Goal: Find specific fact: Find specific fact

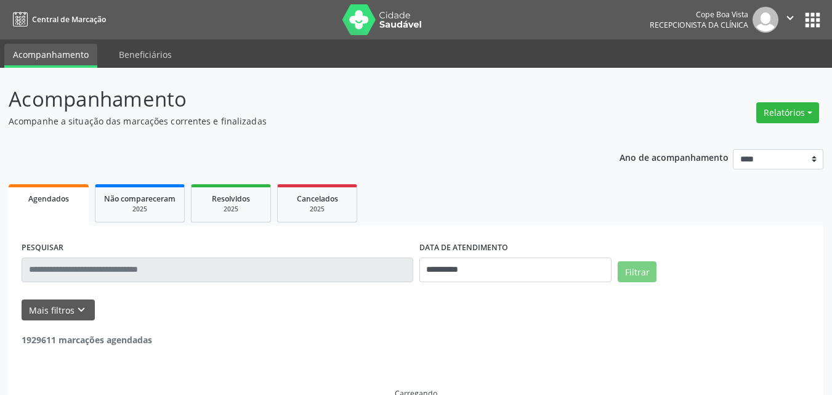
select select "*"
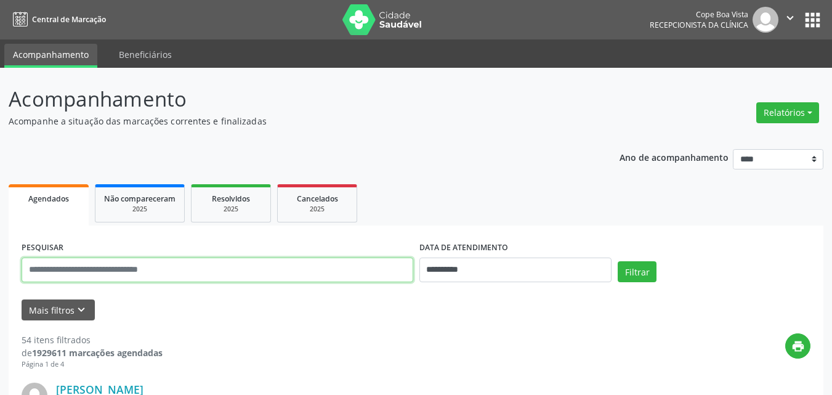
click at [108, 264] on input "text" at bounding box center [218, 269] width 392 height 25
paste input "**********"
type input "**********"
click at [618, 261] on button "Filtrar" at bounding box center [637, 271] width 39 height 21
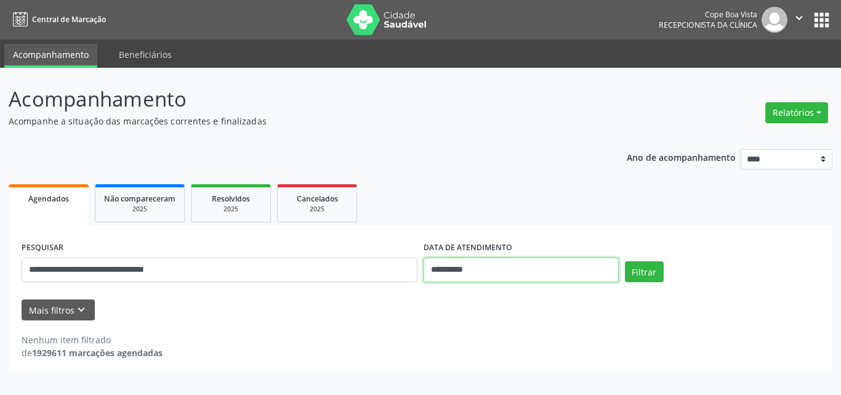
click at [507, 270] on input "**********" at bounding box center [521, 269] width 195 height 25
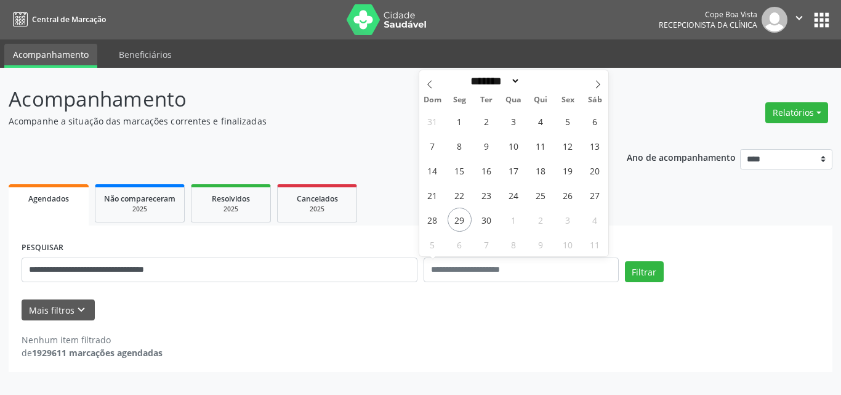
drag, startPoint x: 434, startPoint y: 319, endPoint x: 262, endPoint y: 325, distance: 171.9
click at [431, 319] on div "Mais filtros keyboard_arrow_down" at bounding box center [420, 310] width 804 height 22
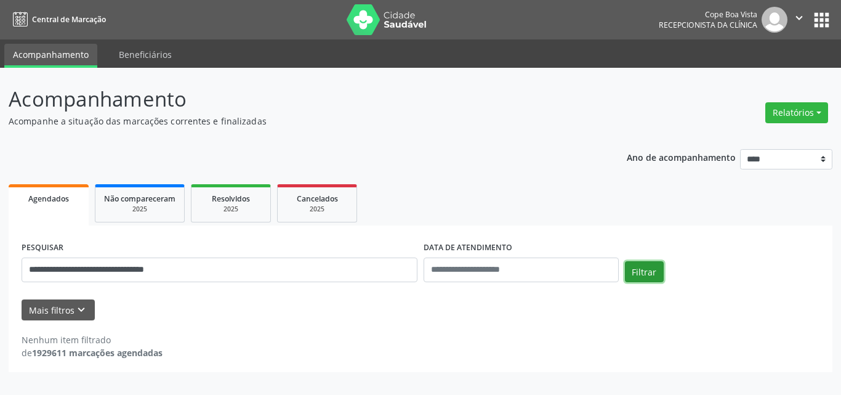
click at [638, 275] on button "Filtrar" at bounding box center [644, 271] width 39 height 21
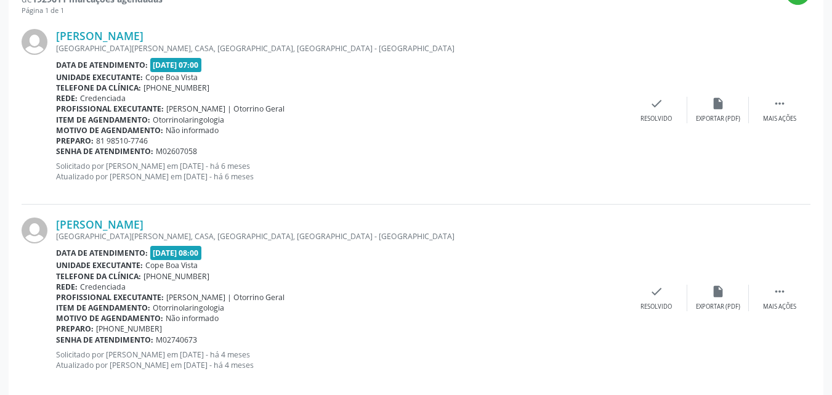
scroll to position [372, 0]
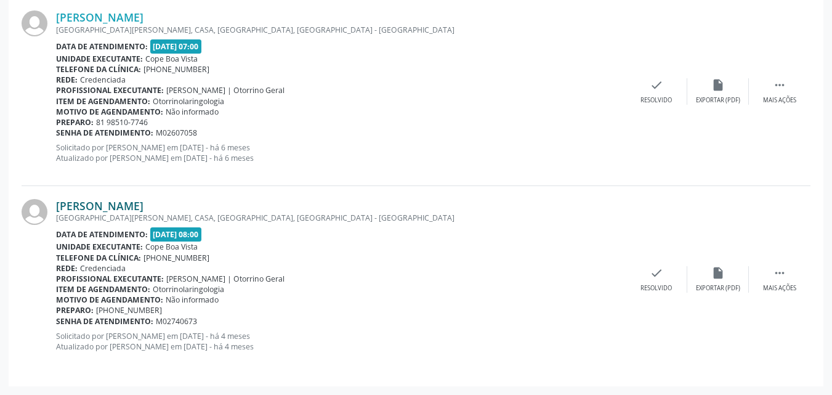
click at [144, 206] on link "[PERSON_NAME]" at bounding box center [99, 206] width 87 height 14
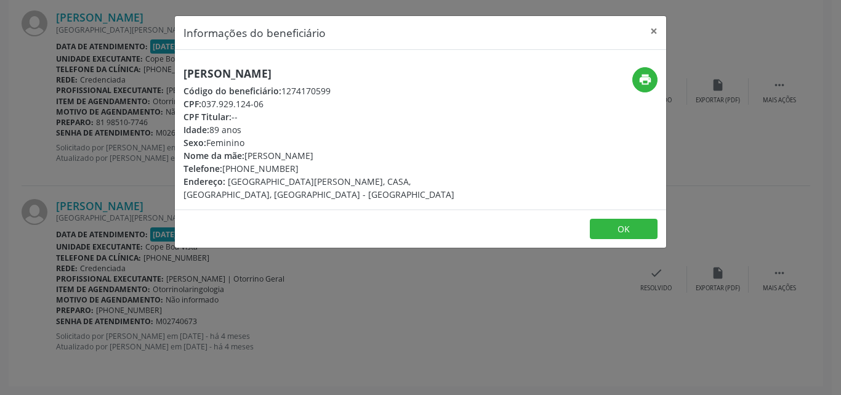
drag, startPoint x: 204, startPoint y: 107, endPoint x: 269, endPoint y: 107, distance: 64.1
click at [269, 107] on div "CPF: 037.929.124-06" at bounding box center [339, 103] width 310 height 13
copy div "037.929.124-06"
click at [594, 219] on button "OK" at bounding box center [624, 229] width 68 height 21
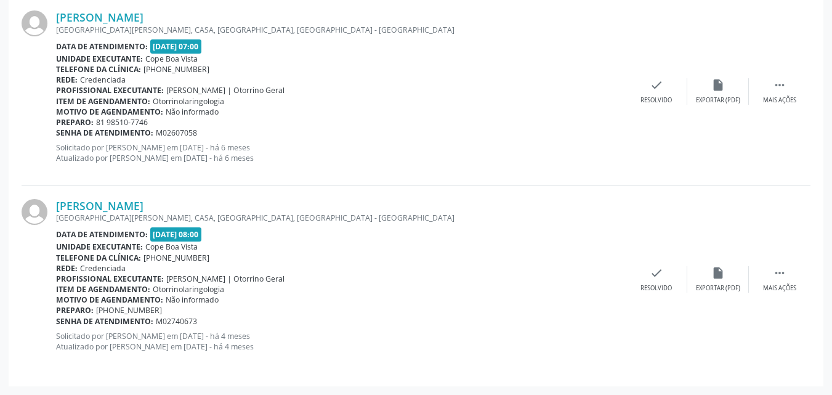
drag, startPoint x: 631, startPoint y: 235, endPoint x: 634, endPoint y: 227, distance: 9.2
click at [632, 234] on div "[PERSON_NAME] [GEOGRAPHIC_DATA][PERSON_NAME], CASA, [GEOGRAPHIC_DATA], [GEOGRAP…" at bounding box center [416, 279] width 789 height 187
